Goal: Transaction & Acquisition: Purchase product/service

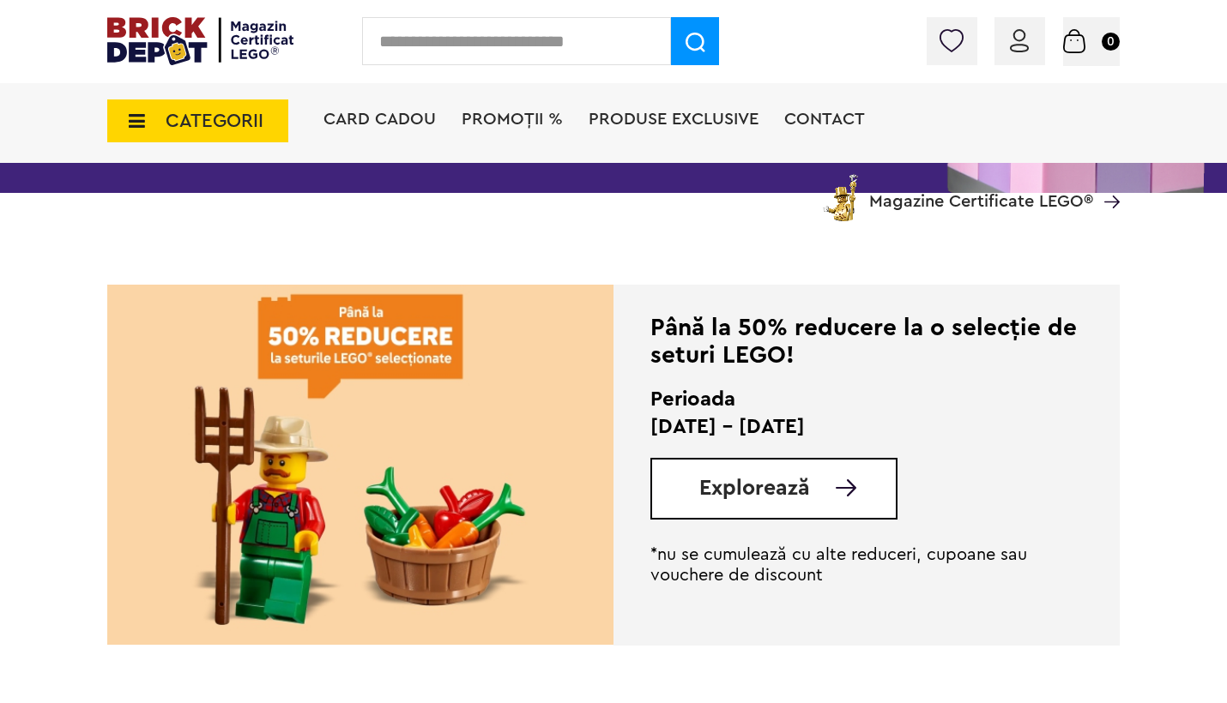
scroll to position [318, 0]
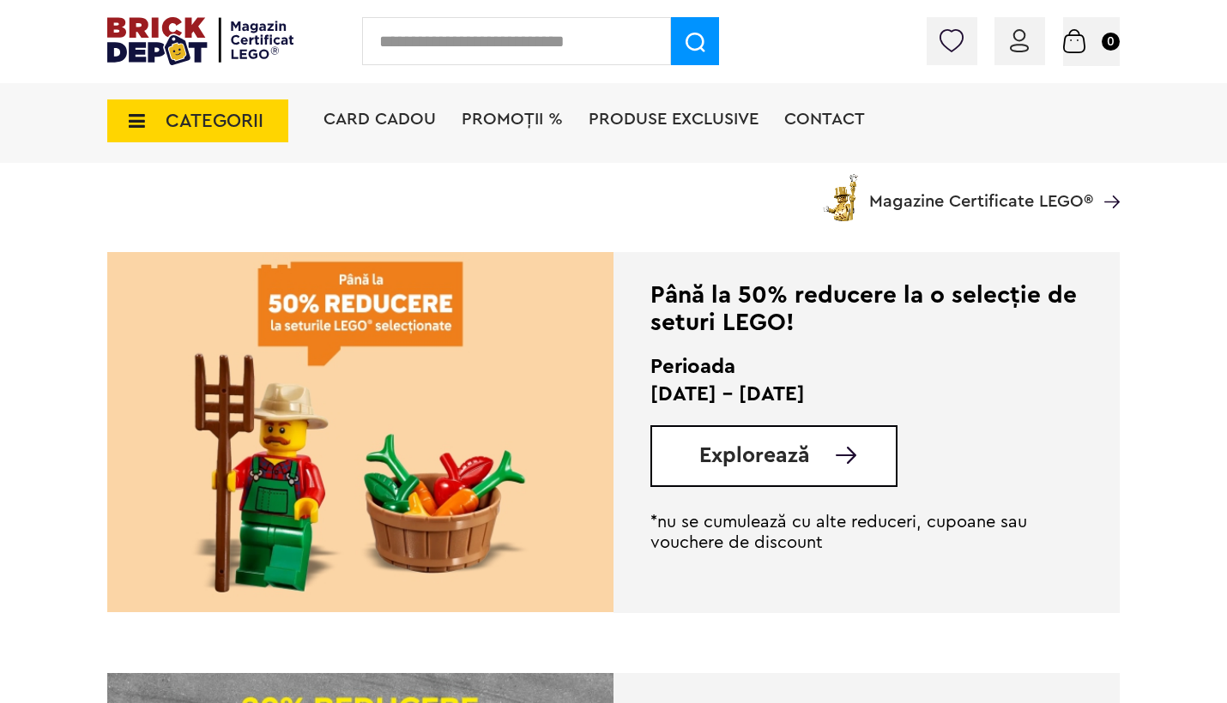
click at [792, 461] on span "Explorează" at bounding box center [754, 455] width 111 height 21
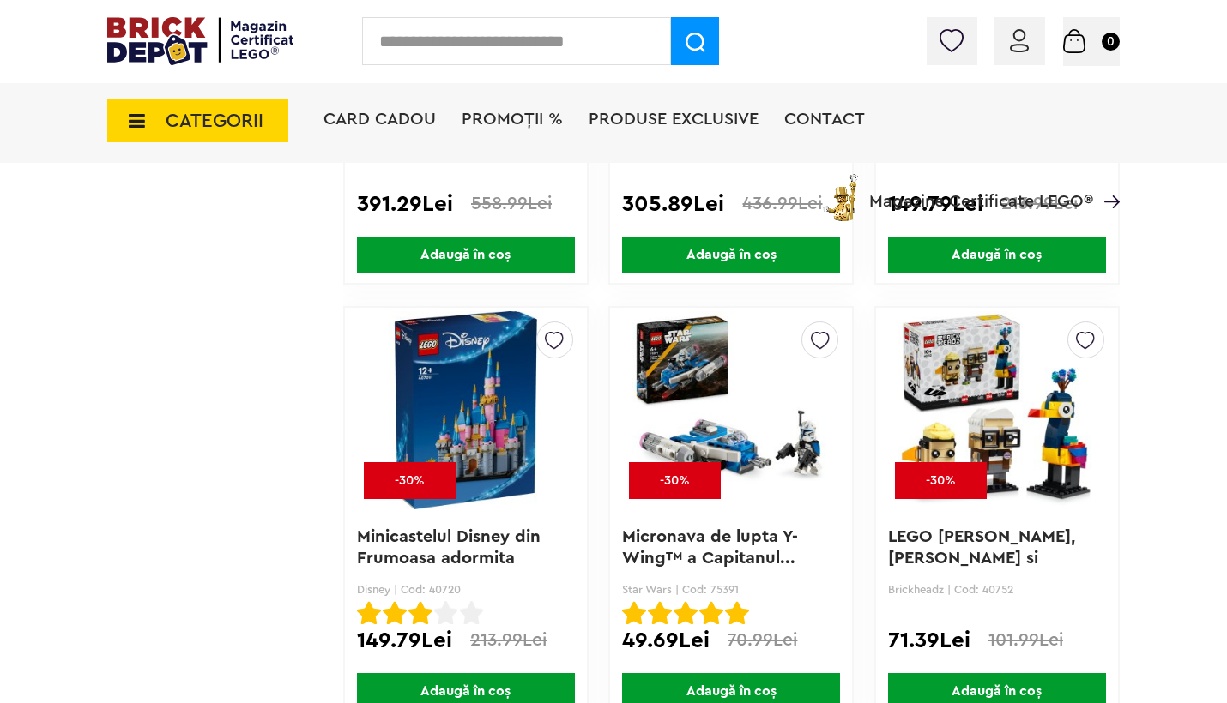
scroll to position [4744, 0]
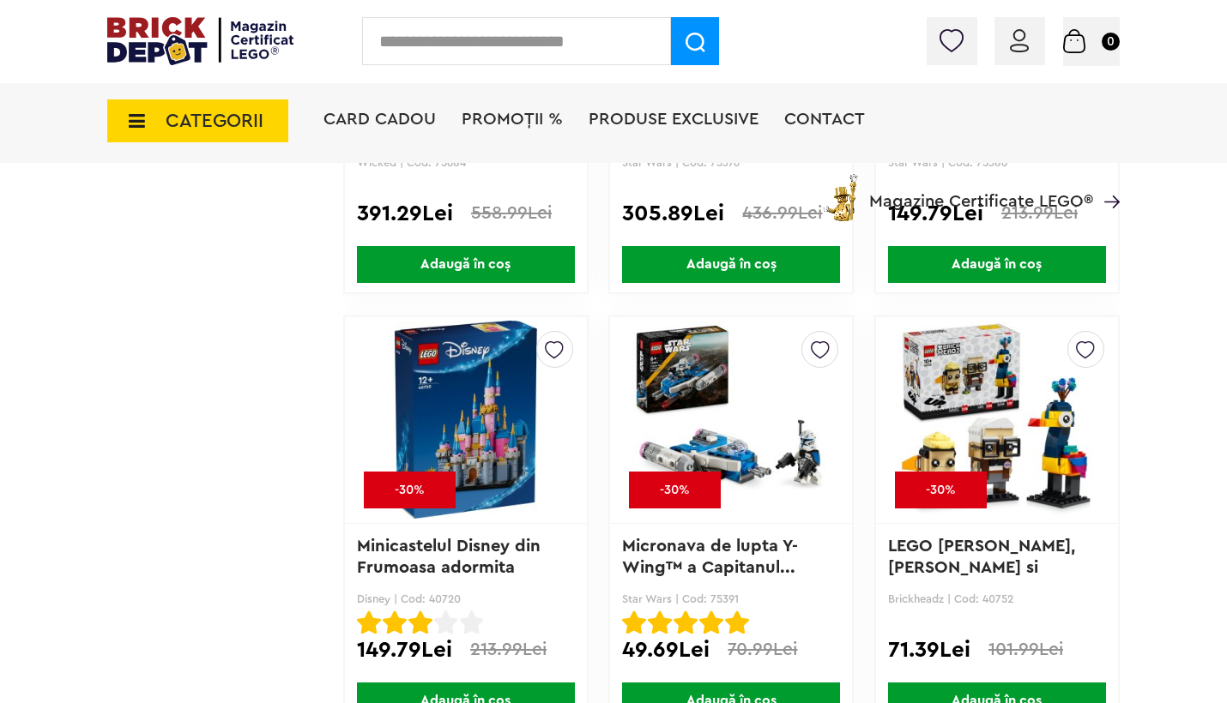
click at [1087, 354] on img at bounding box center [1085, 345] width 19 height 27
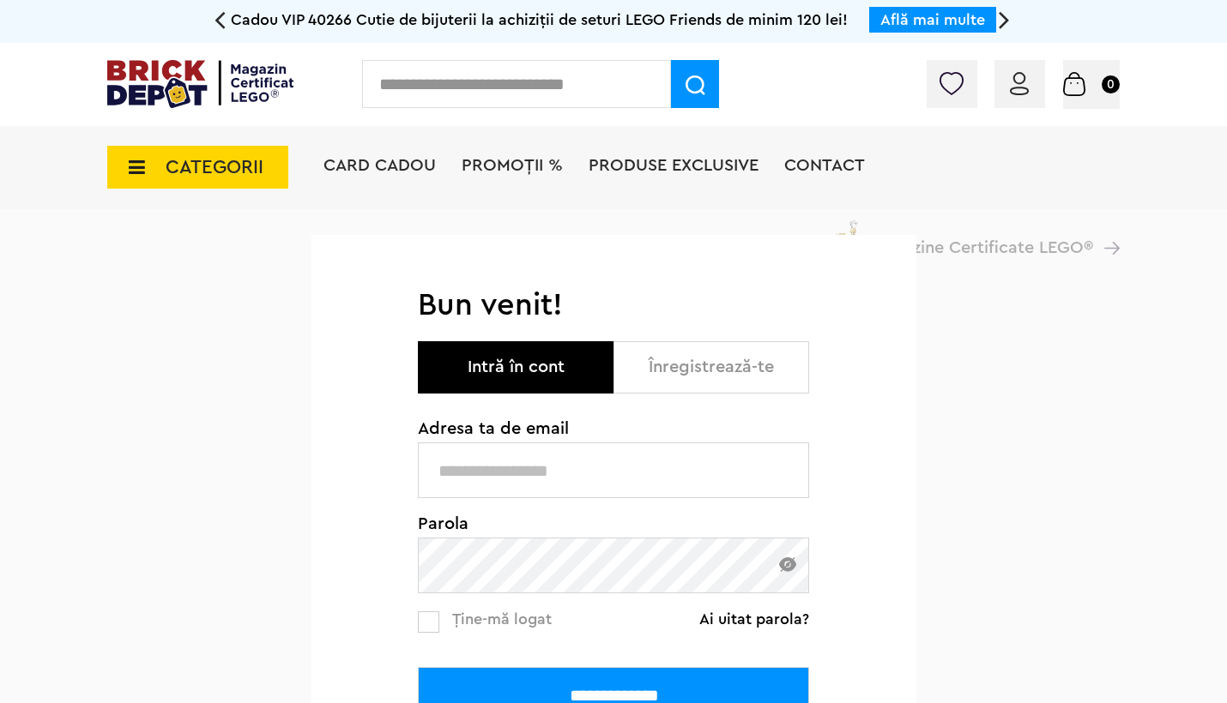
type input "**********"
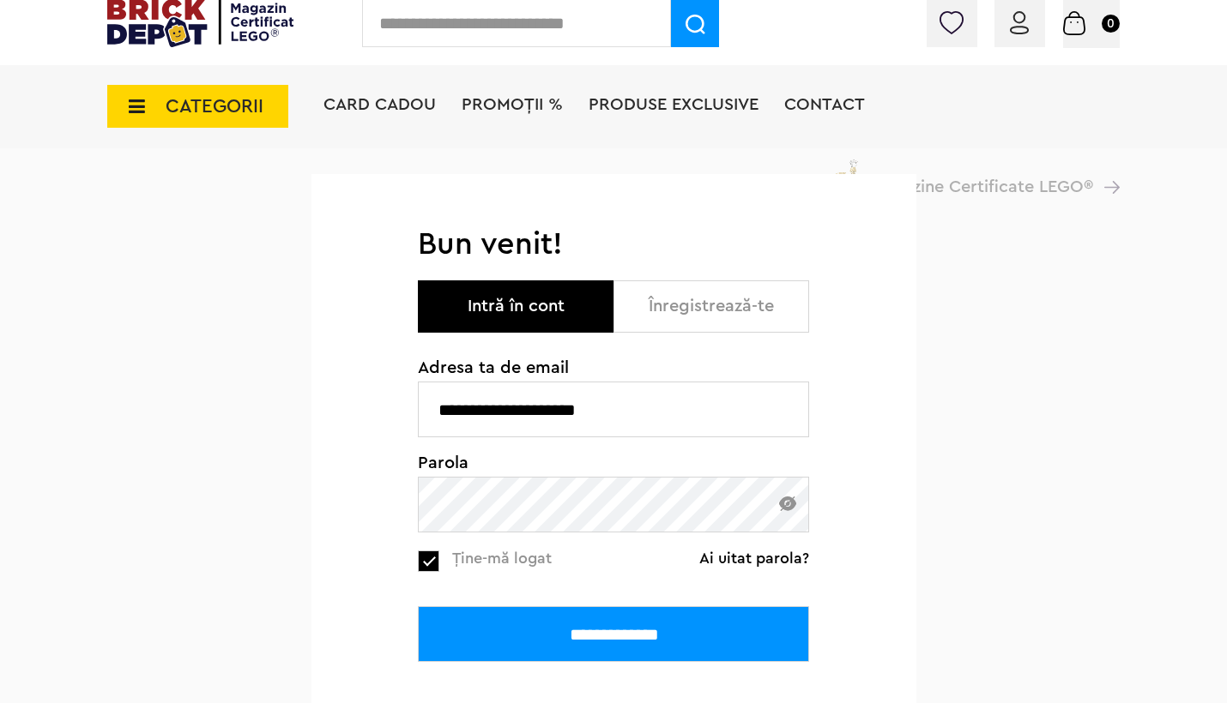
scroll to position [63, 0]
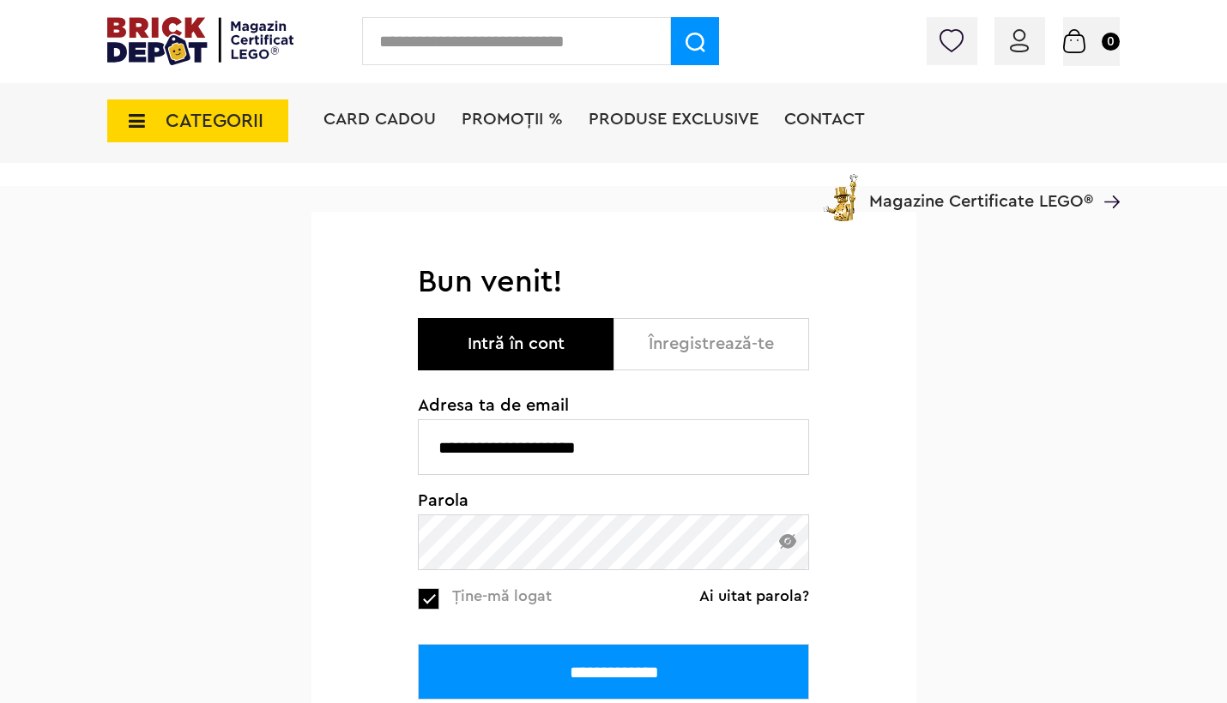
click at [498, 657] on input "**********" at bounding box center [613, 672] width 391 height 56
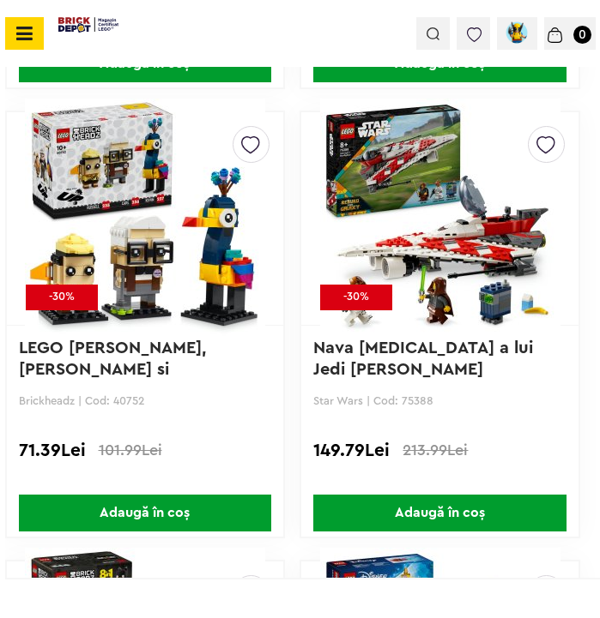
scroll to position [7704, 0]
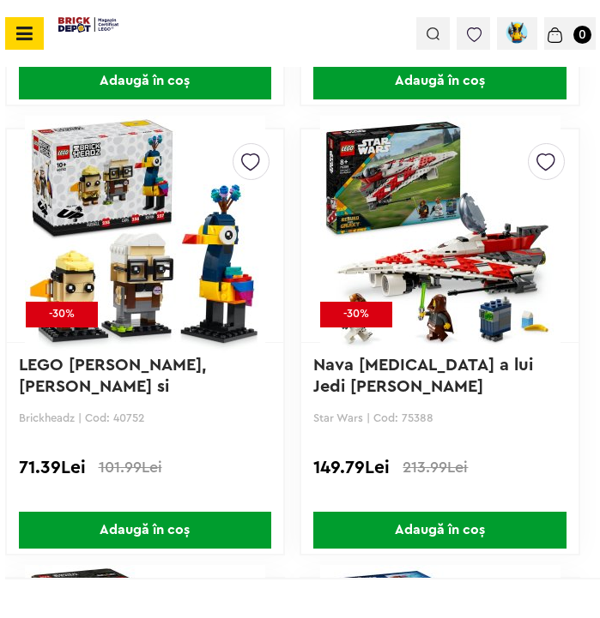
click at [250, 159] on img at bounding box center [250, 157] width 19 height 27
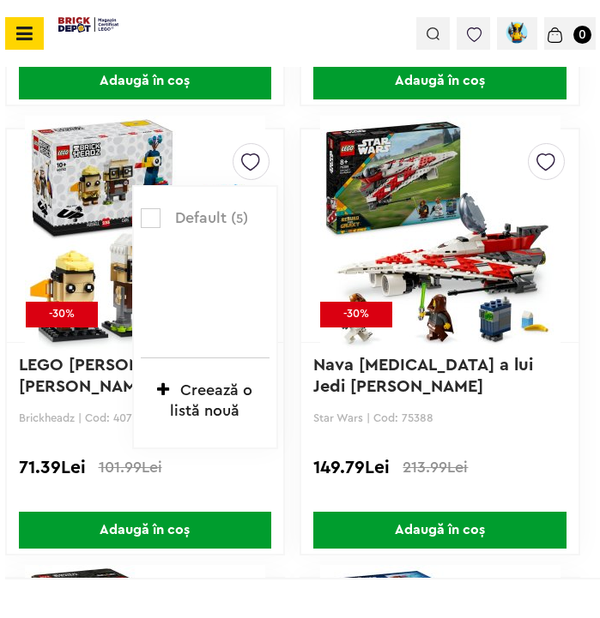
click at [152, 216] on label at bounding box center [151, 218] width 20 height 20
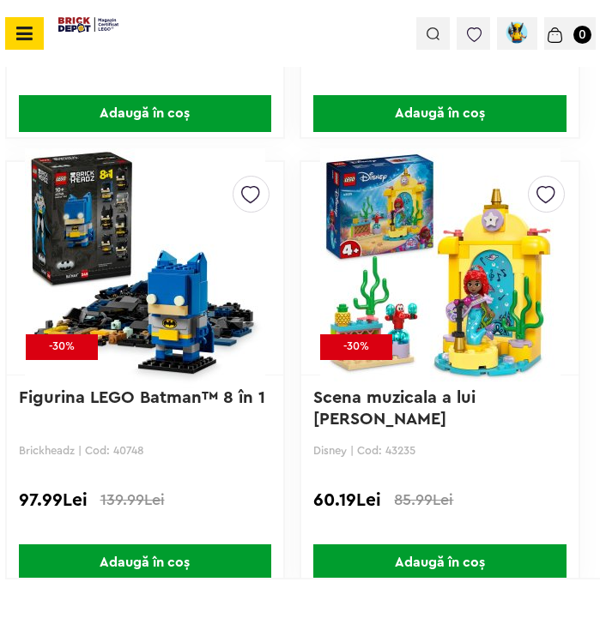
scroll to position [8161, 0]
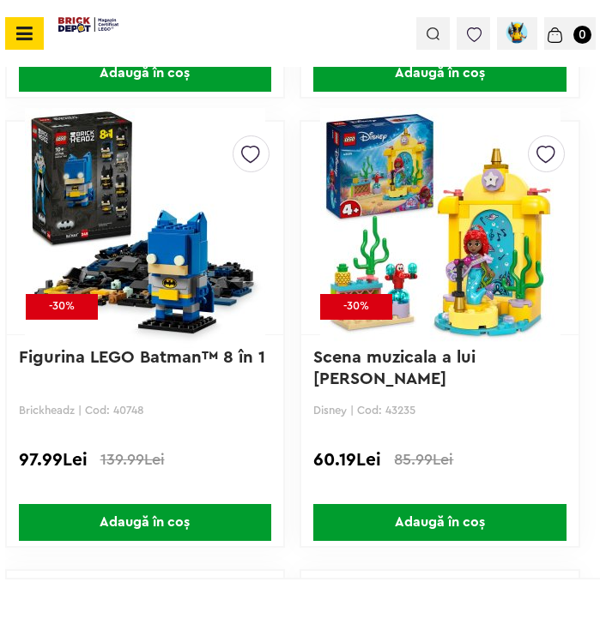
click at [190, 261] on img at bounding box center [145, 228] width 250 height 240
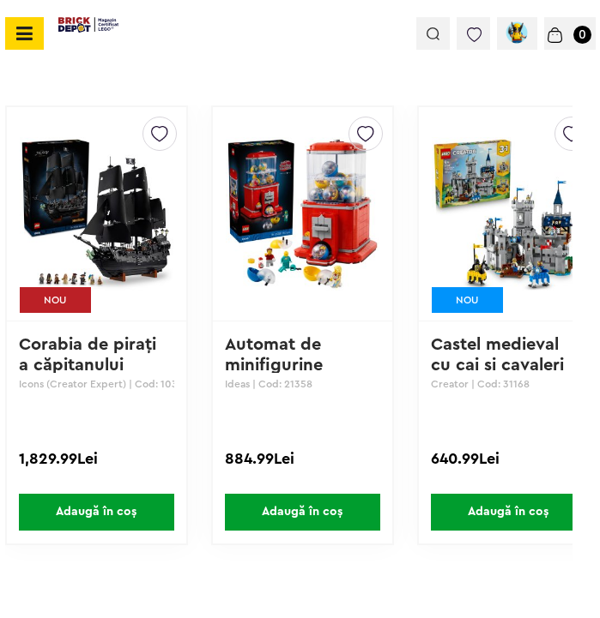
scroll to position [2011, 0]
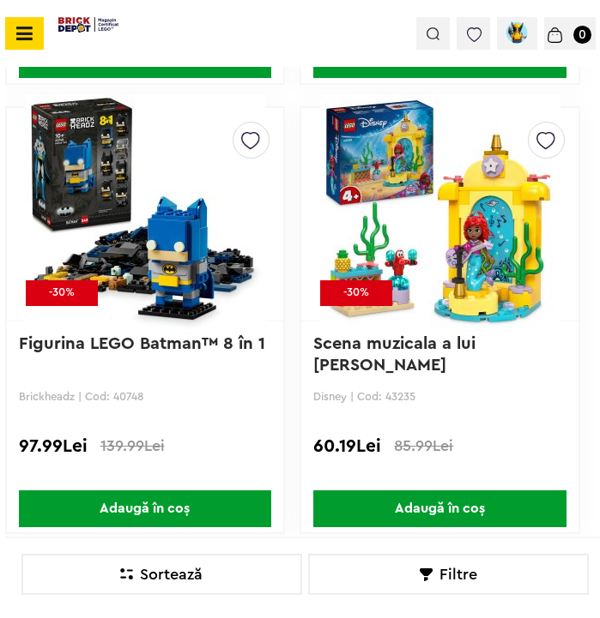
scroll to position [8173, 0]
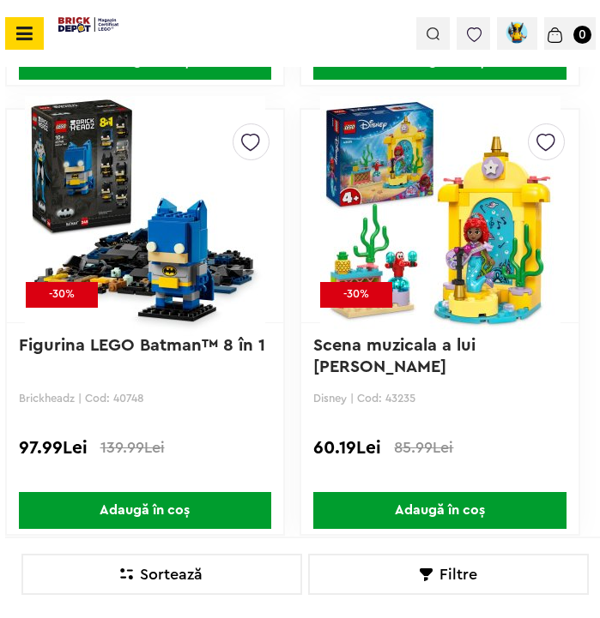
click at [140, 173] on img at bounding box center [145, 216] width 250 height 240
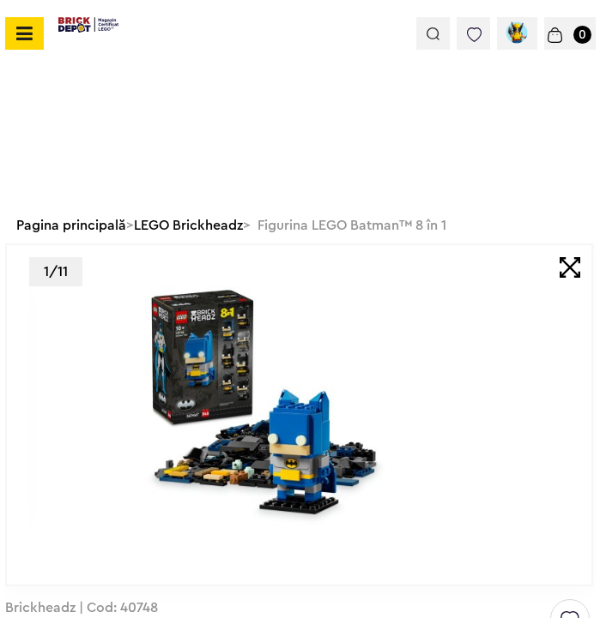
scroll to position [69, 0]
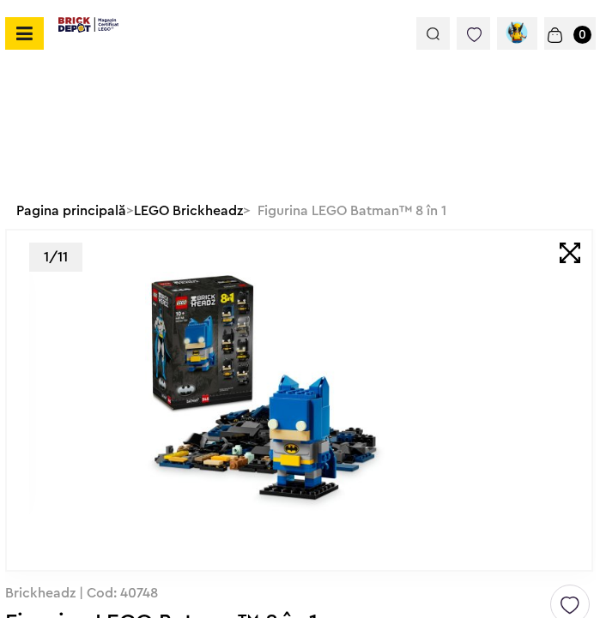
click at [267, 343] on img at bounding box center [267, 393] width 492 height 243
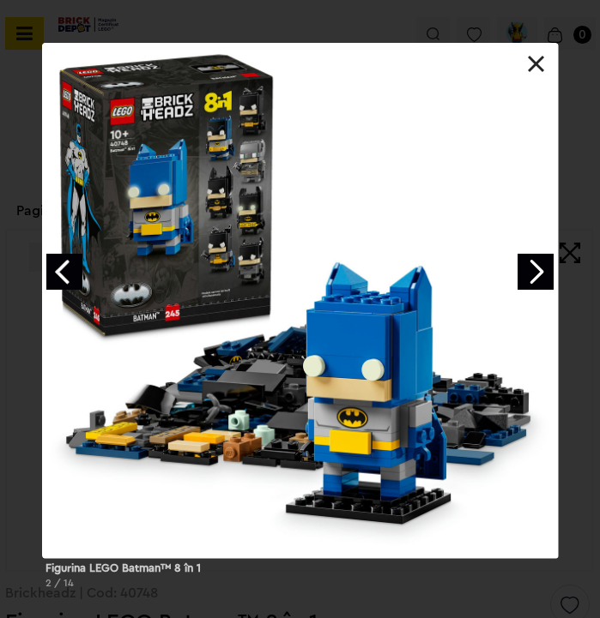
click at [534, 268] on link "Next image" at bounding box center [535, 272] width 36 height 36
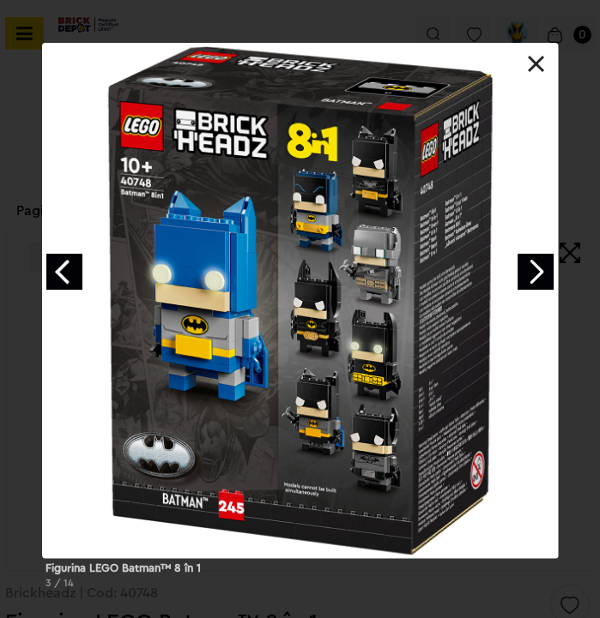
click at [532, 261] on link "Next image" at bounding box center [535, 272] width 36 height 36
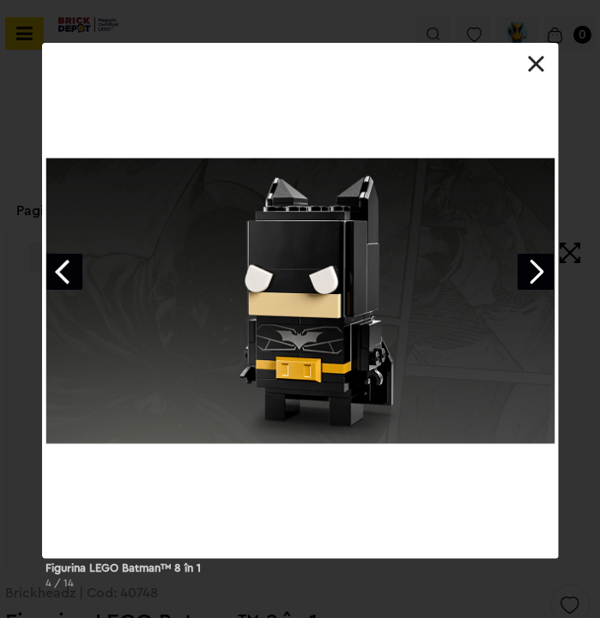
click at [532, 261] on link "Next image" at bounding box center [535, 272] width 36 height 36
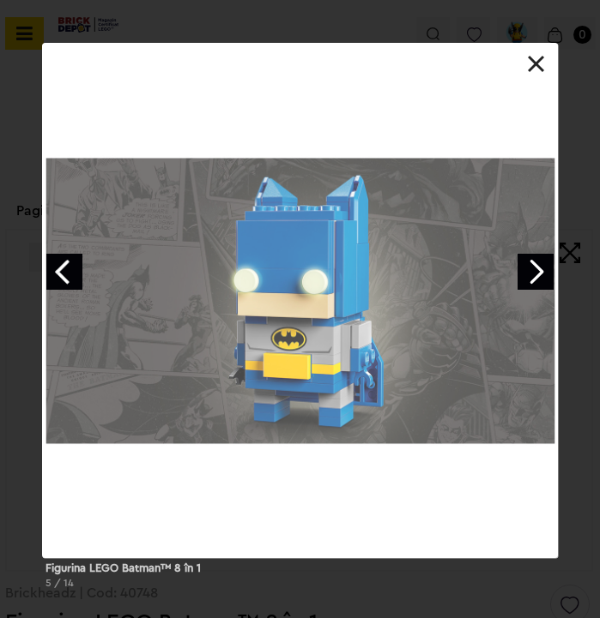
click at [532, 261] on link "Next image" at bounding box center [535, 272] width 36 height 36
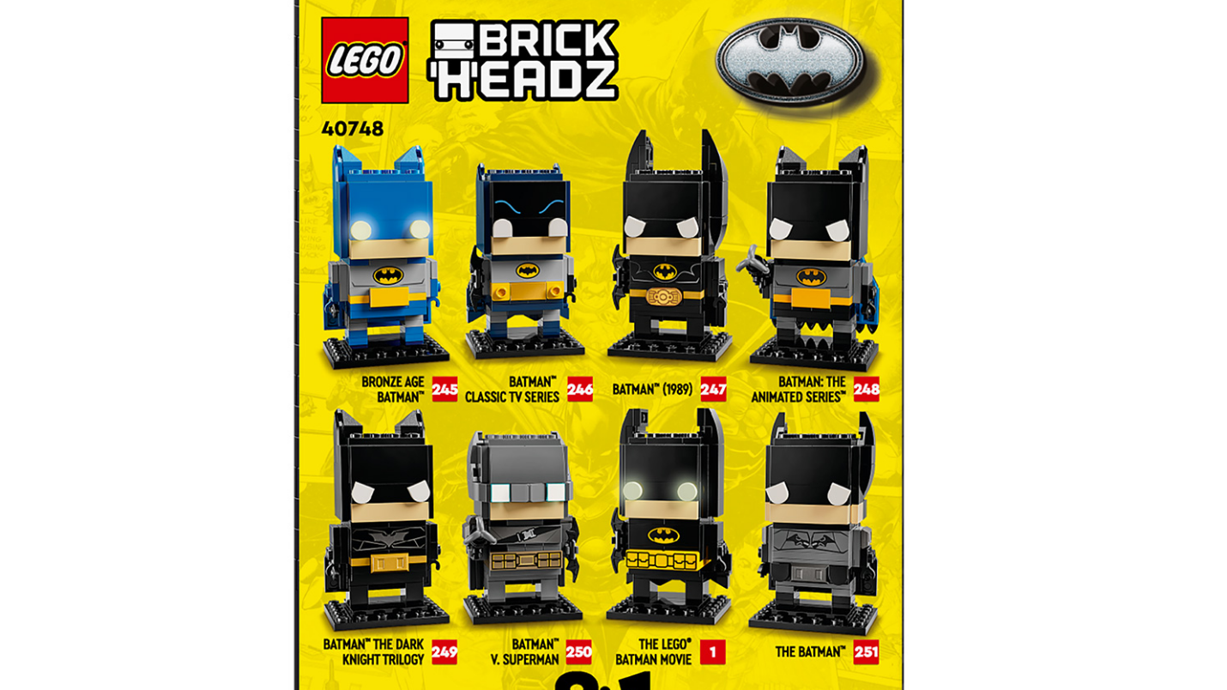
scroll to position [172, 0]
